Goal: Task Accomplishment & Management: Manage account settings

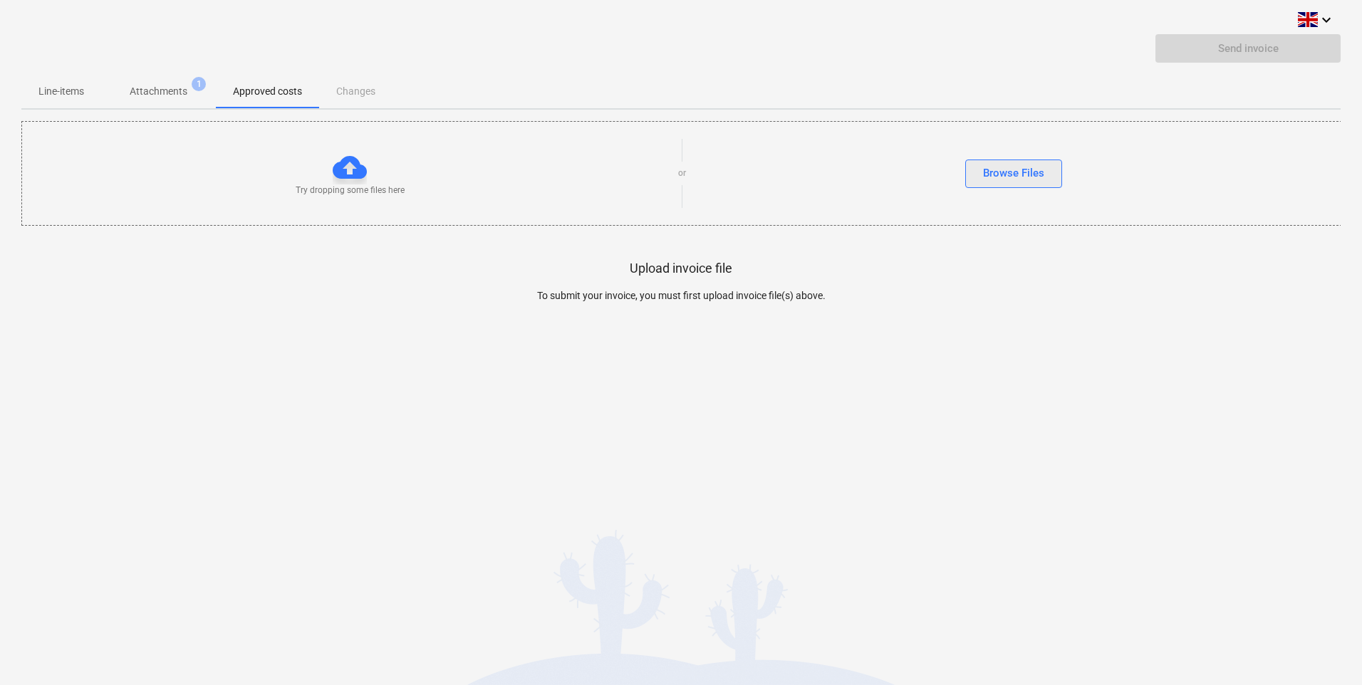
click at [1015, 174] on div "Browse Files" at bounding box center [1013, 173] width 61 height 19
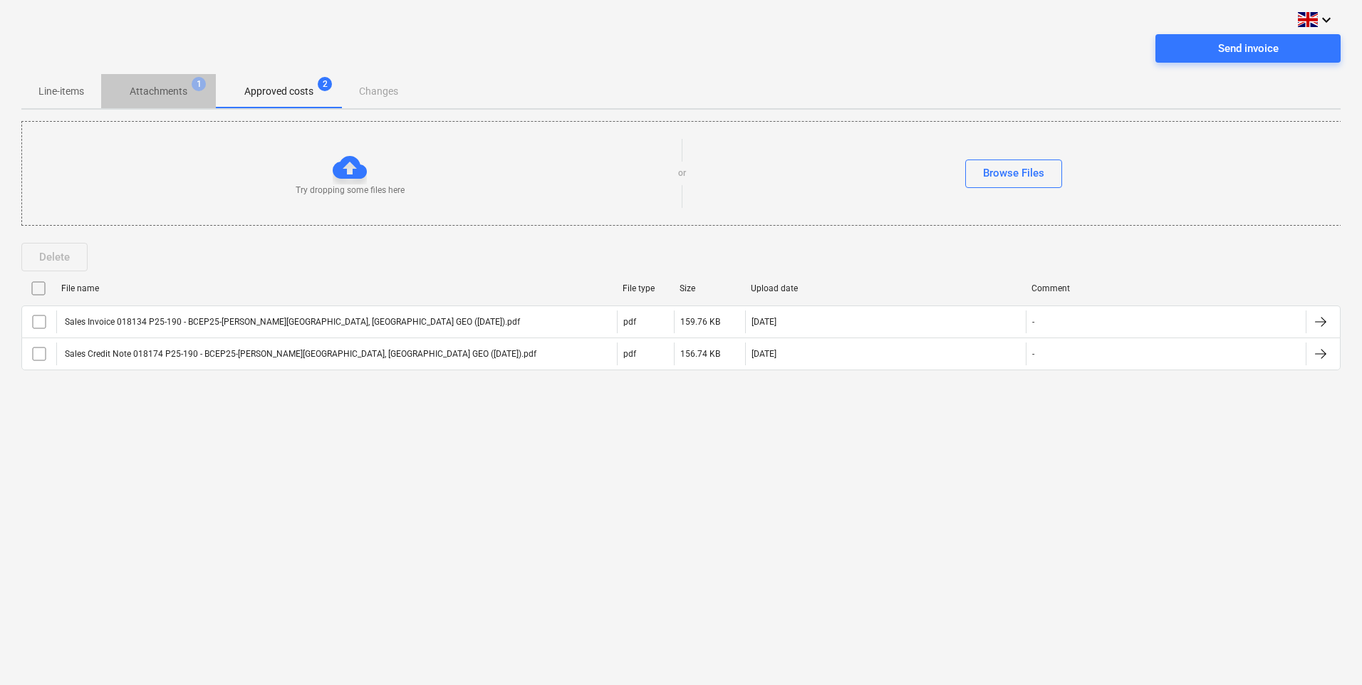
click at [160, 93] on p "Attachments" at bounding box center [159, 91] width 58 height 15
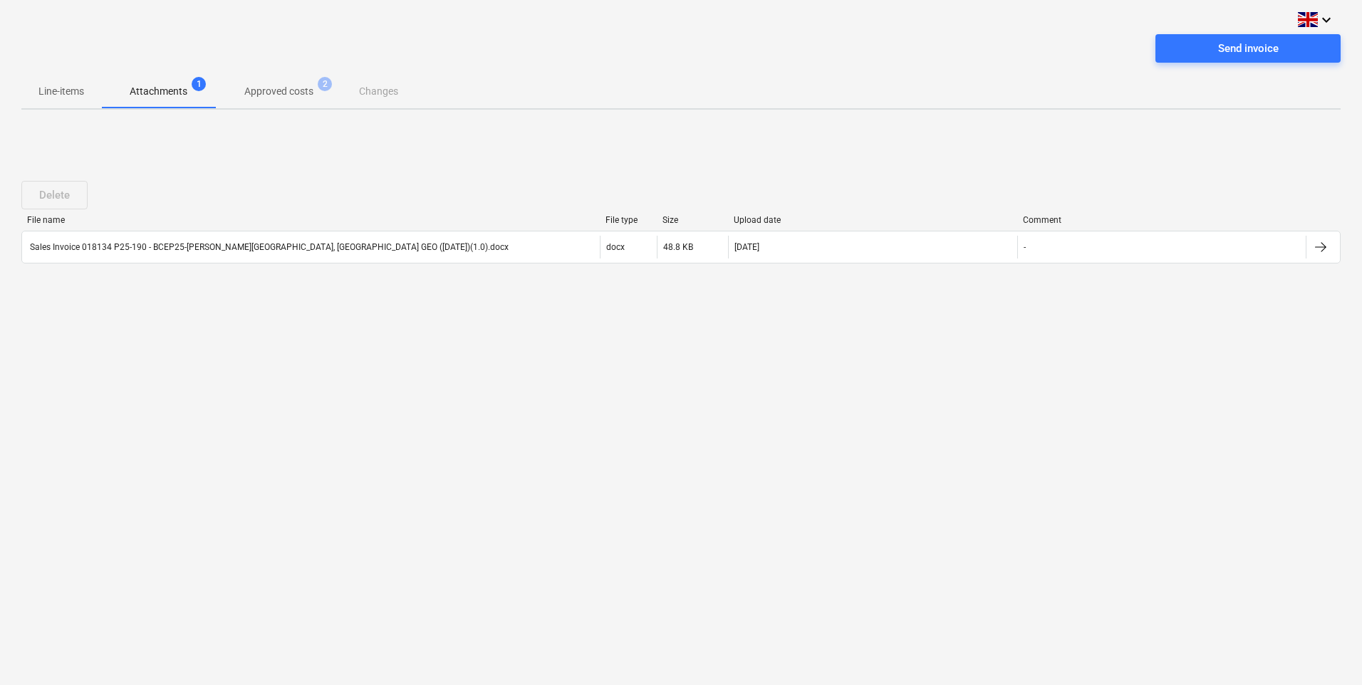
click at [283, 91] on p "Approved costs" at bounding box center [278, 91] width 69 height 15
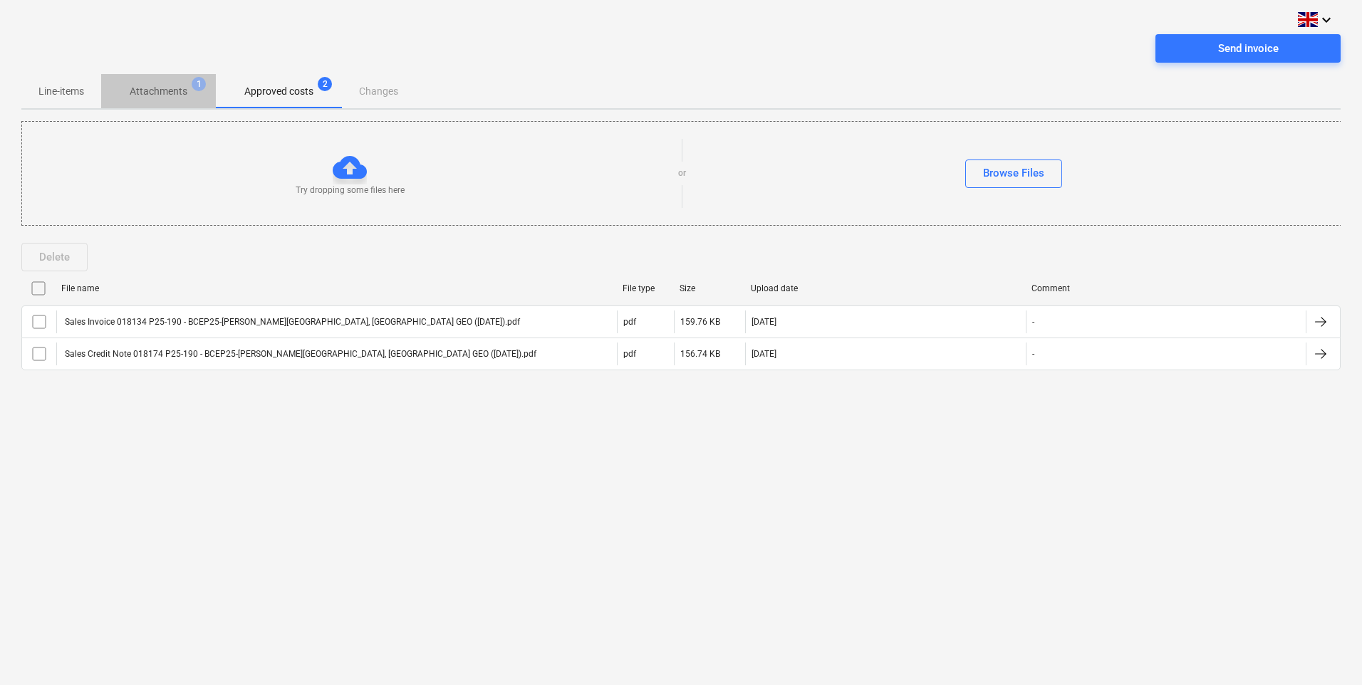
click at [146, 88] on p "Attachments" at bounding box center [159, 91] width 58 height 15
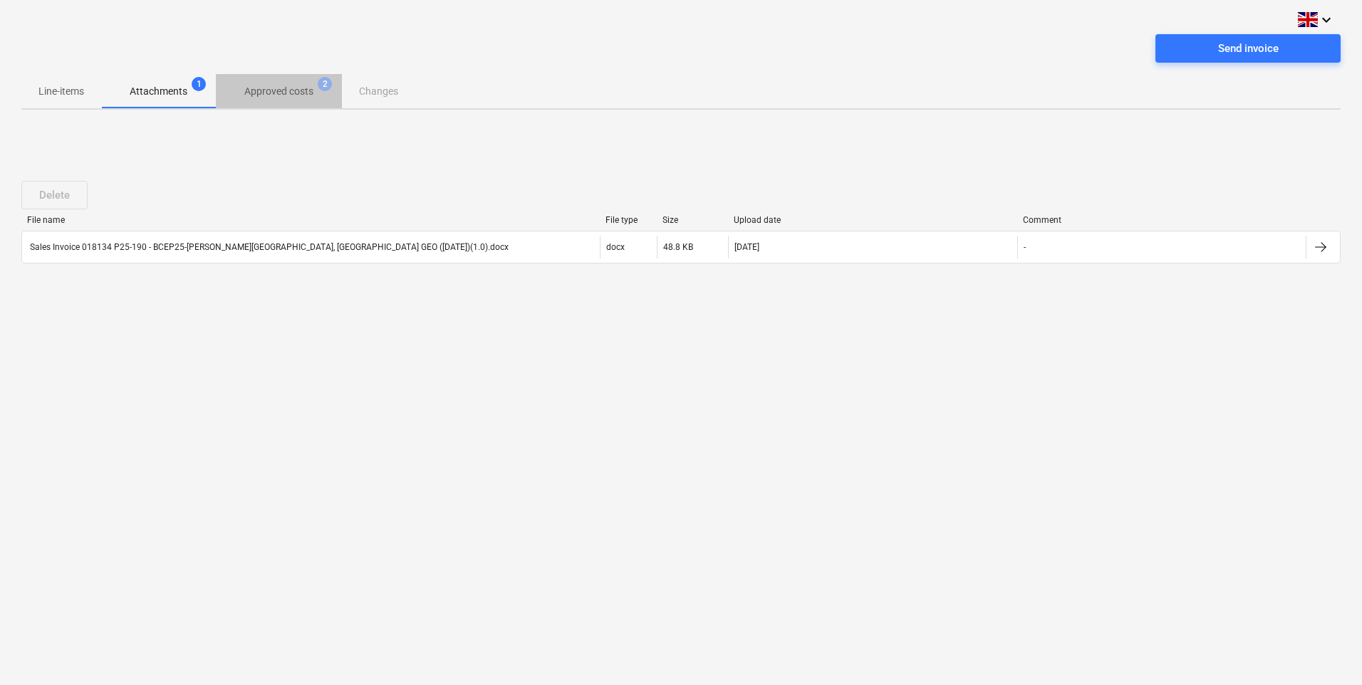
click at [263, 86] on p "Approved costs" at bounding box center [278, 91] width 69 height 15
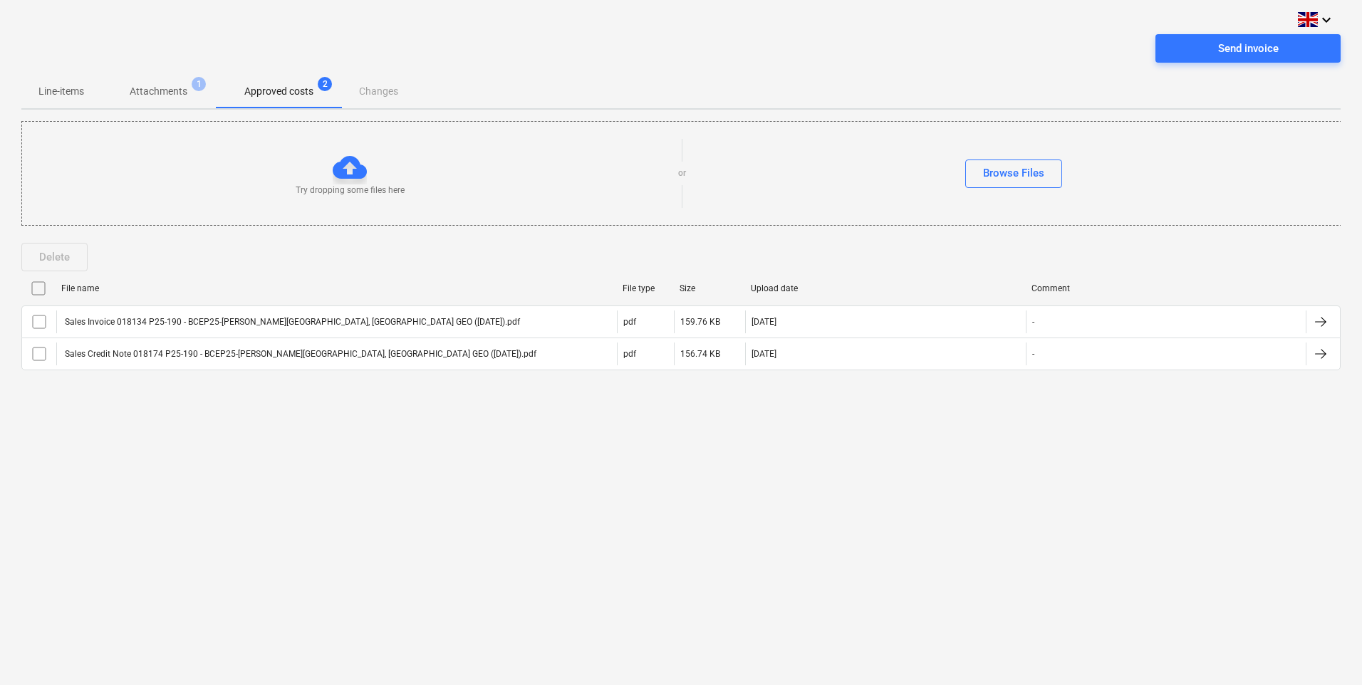
click at [40, 291] on input "checkbox" at bounding box center [38, 288] width 23 height 23
click at [58, 255] on div "Delete" at bounding box center [54, 257] width 31 height 19
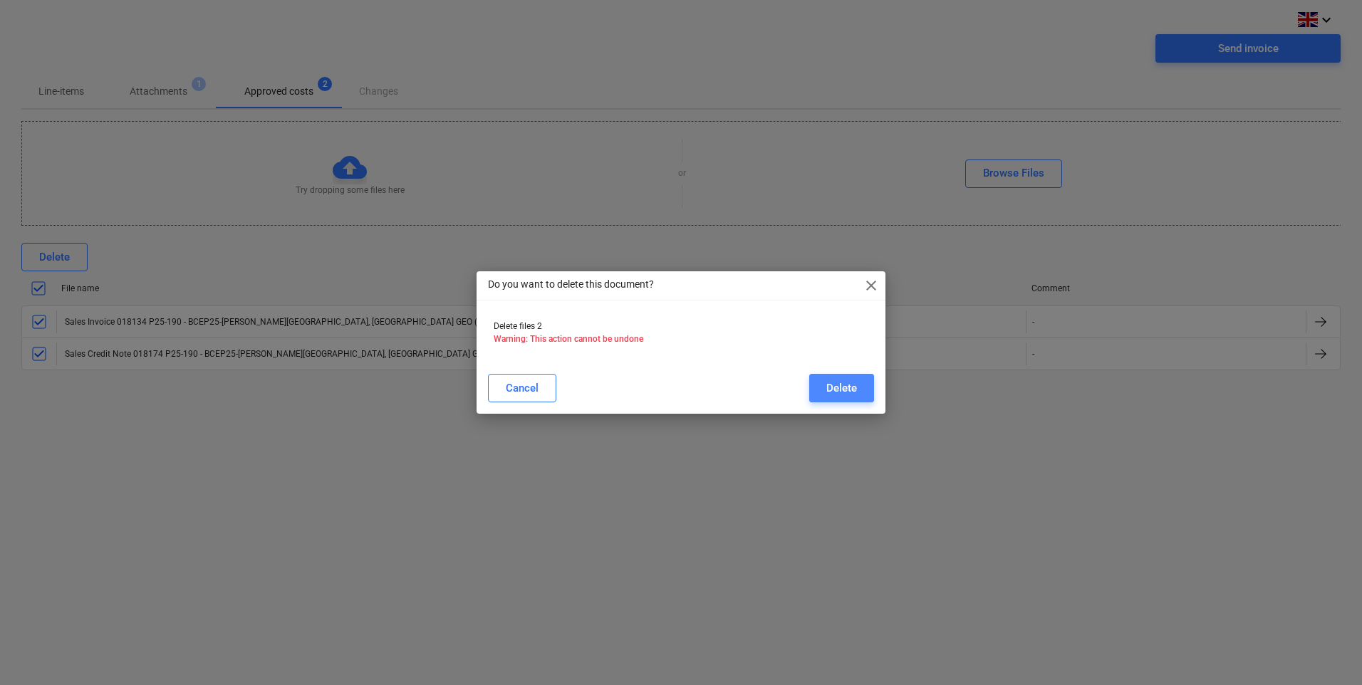
click at [833, 386] on div "Delete" at bounding box center [841, 388] width 31 height 19
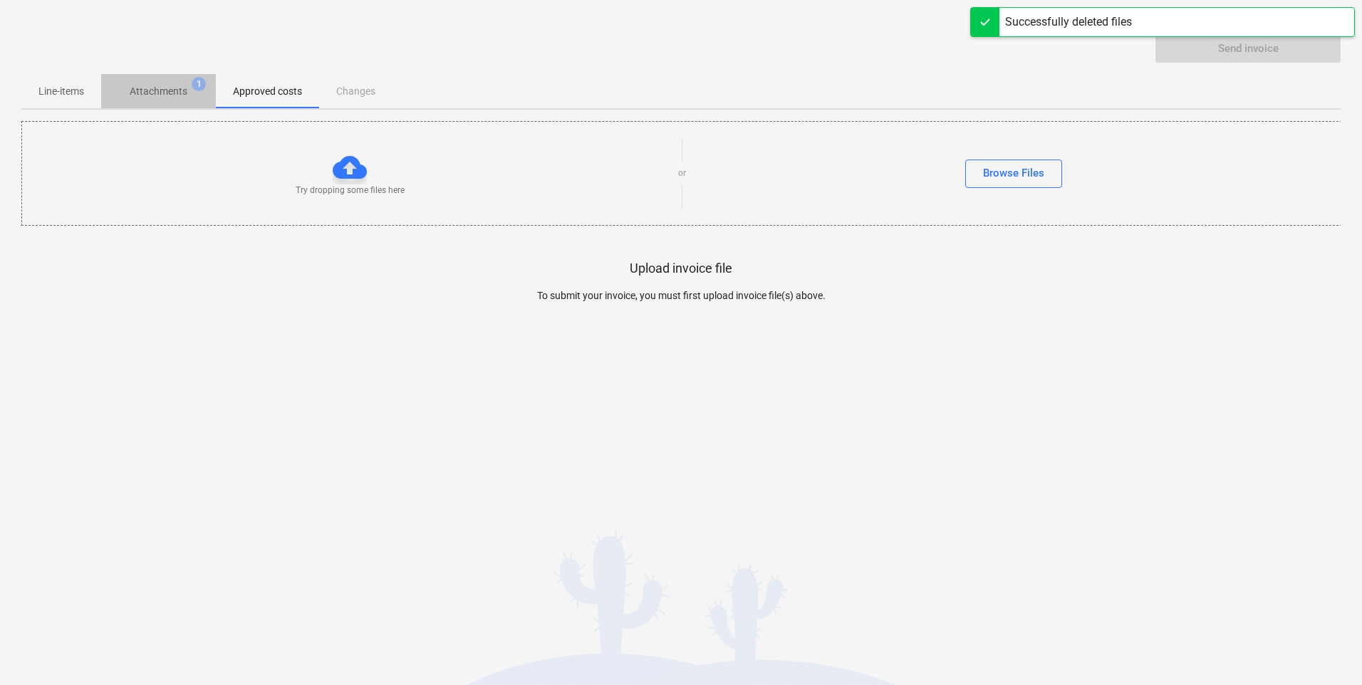
click at [142, 85] on p "Attachments" at bounding box center [159, 91] width 58 height 15
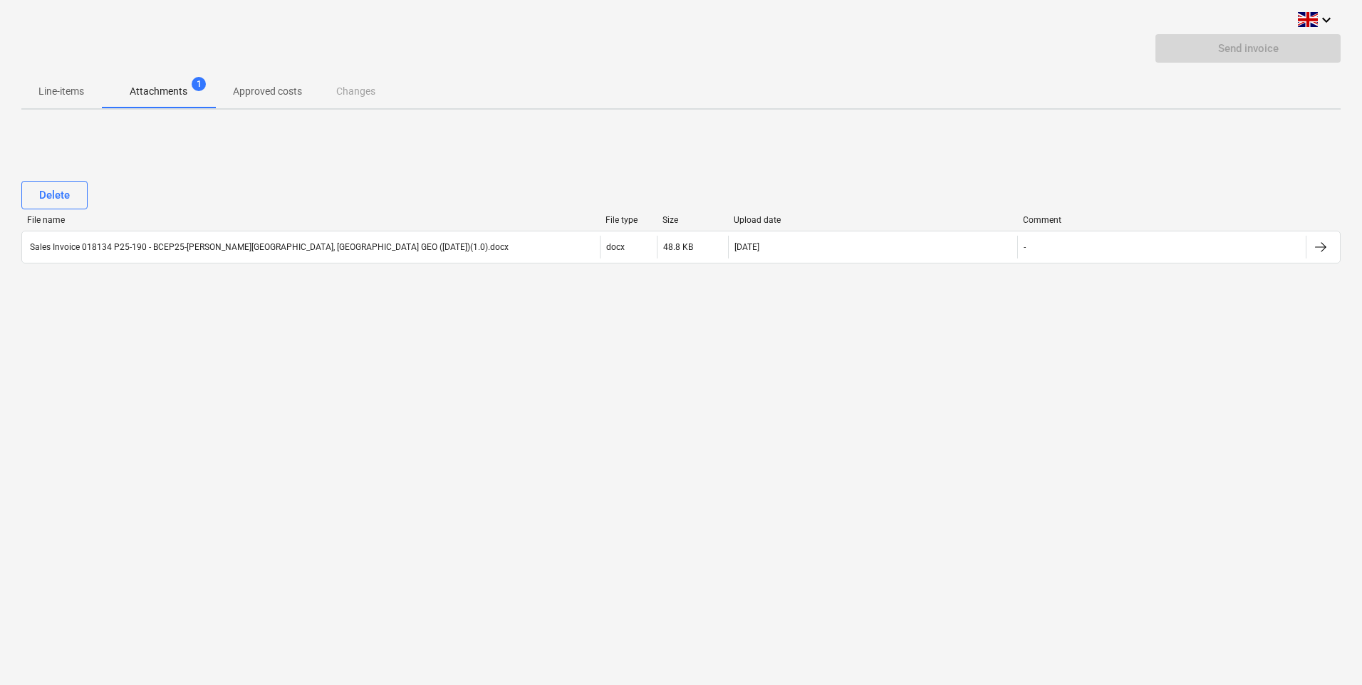
click at [458, 158] on div "Delete File name File type Size Upload date Comment Sales Invoice 018134 P25-19…" at bounding box center [680, 228] width 1319 height 214
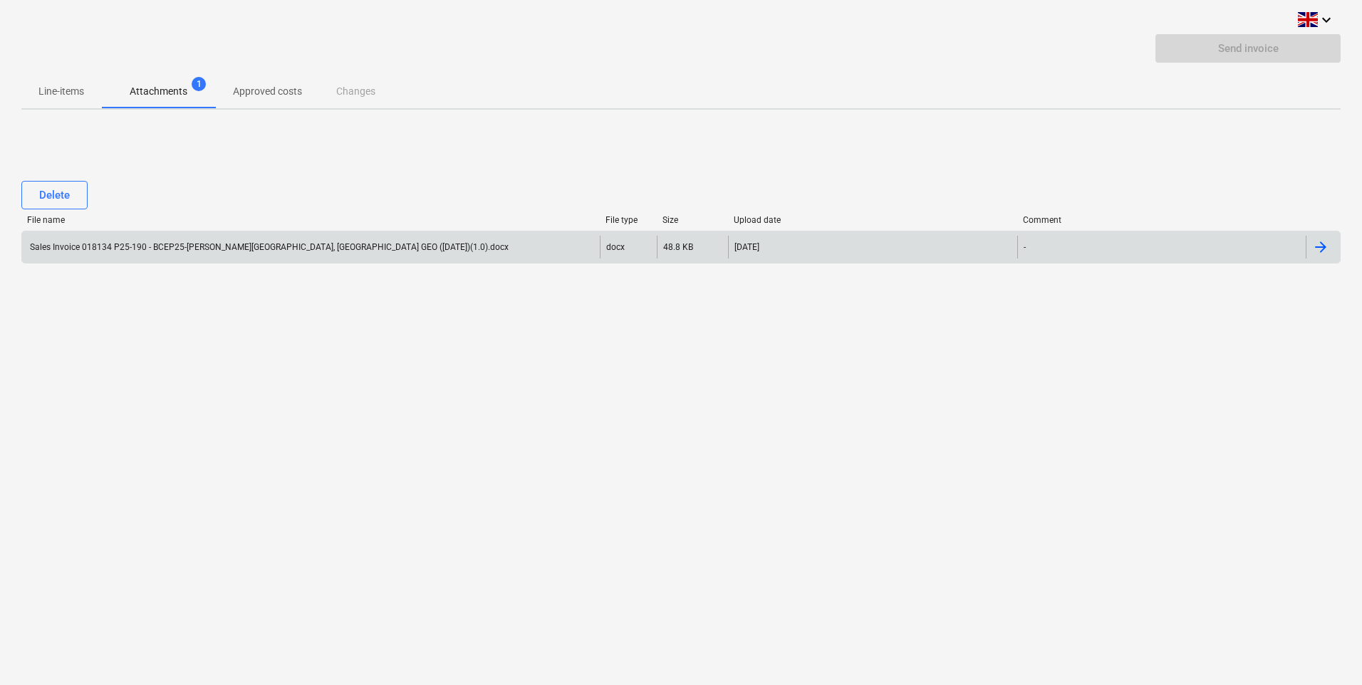
click at [1323, 245] on div at bounding box center [1320, 247] width 17 height 17
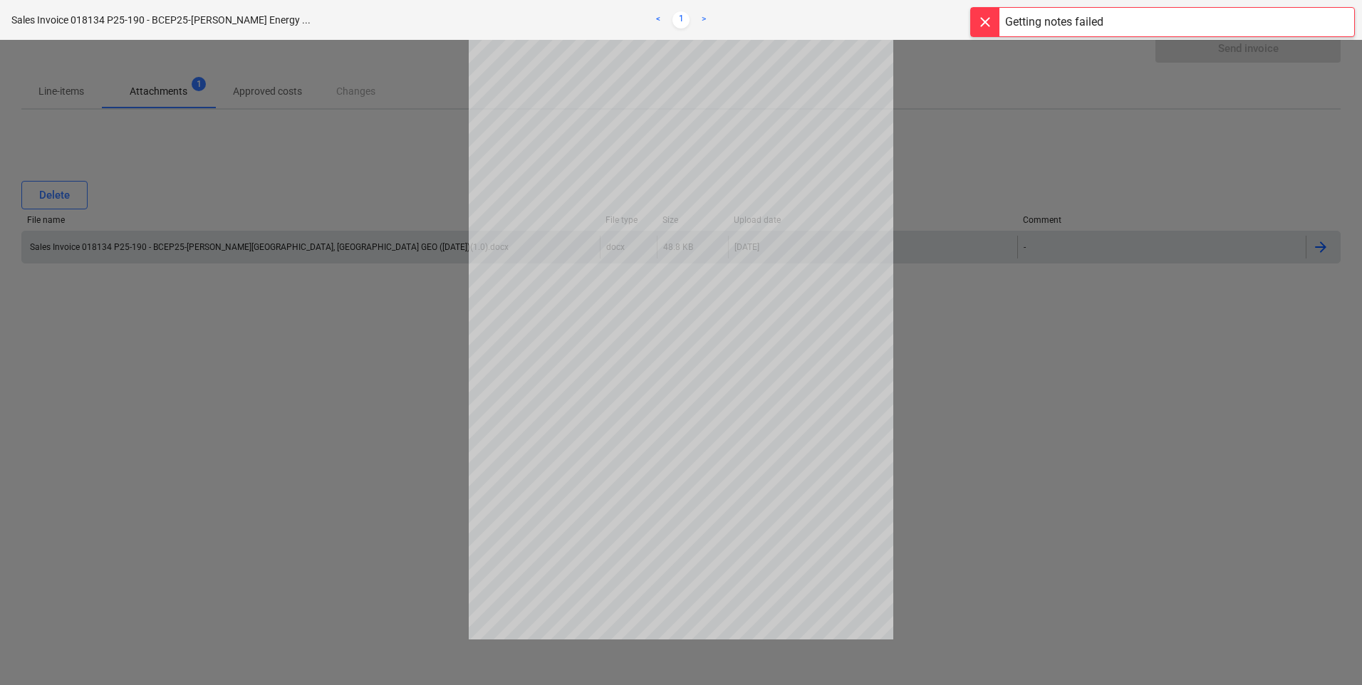
click at [1063, 247] on div at bounding box center [681, 362] width 1362 height 645
click at [199, 446] on div at bounding box center [681, 362] width 1362 height 645
click at [1338, 19] on span "close" at bounding box center [1336, 19] width 17 height 17
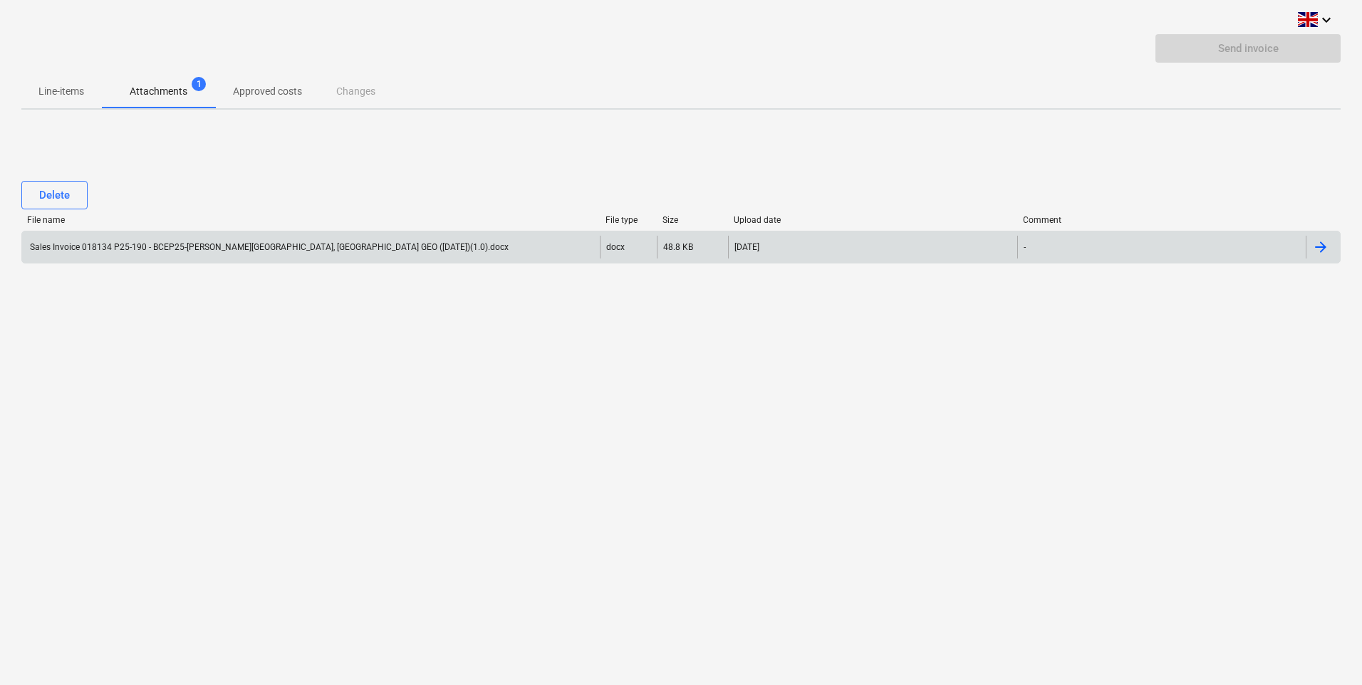
click at [1231, 42] on div "Send invoice" at bounding box center [1247, 48] width 185 height 28
click at [68, 93] on p "Line-items" at bounding box center [61, 91] width 46 height 15
